Goal: Task Accomplishment & Management: Use online tool/utility

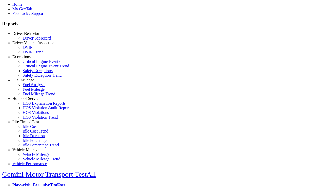
click at [30, 124] on link "Idle Time / Cost" at bounding box center [25, 121] width 27 height 4
click at [34, 128] on link "Idle Cost" at bounding box center [30, 126] width 15 height 4
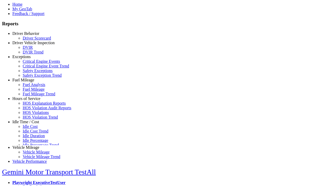
scroll to position [4, 0]
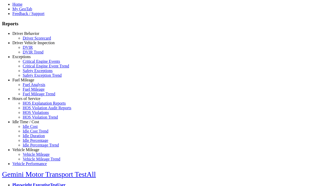
select select
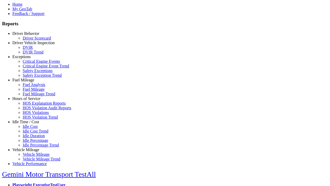
select select
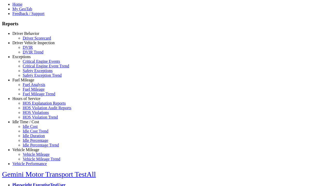
select select "**"
